Goal: Navigation & Orientation: Find specific page/section

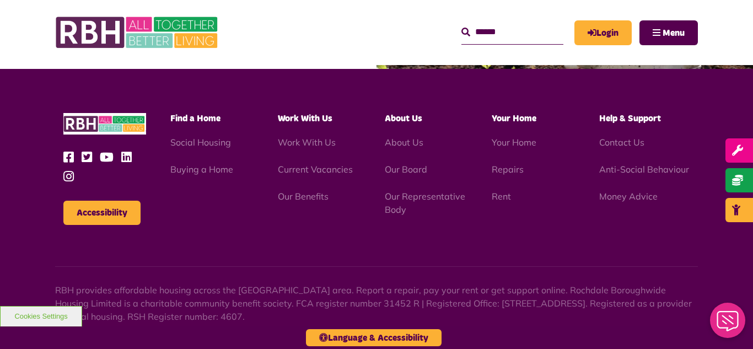
scroll to position [1296, 0]
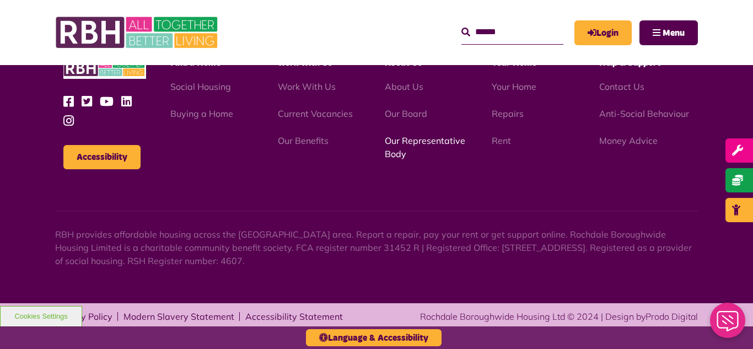
click at [417, 144] on link "Our Representative Body" at bounding box center [425, 147] width 80 height 24
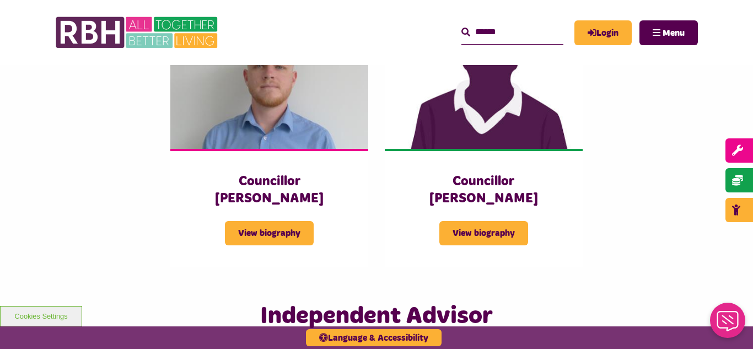
scroll to position [2470, 0]
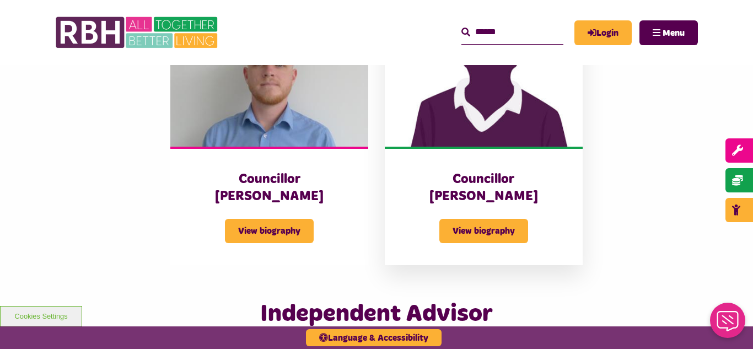
click at [485, 107] on img at bounding box center [484, 84] width 198 height 123
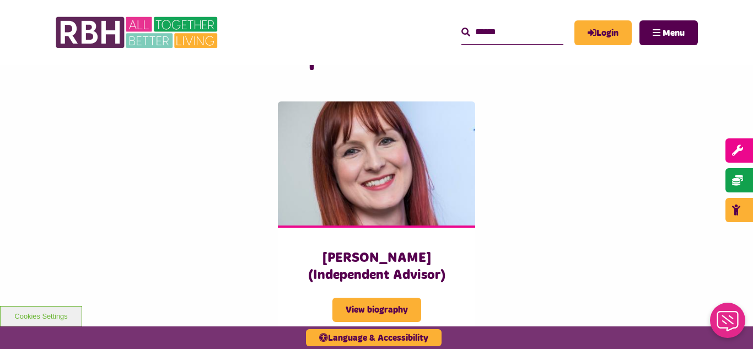
scroll to position [2734, 0]
